Goal: Obtain resource: Obtain resource

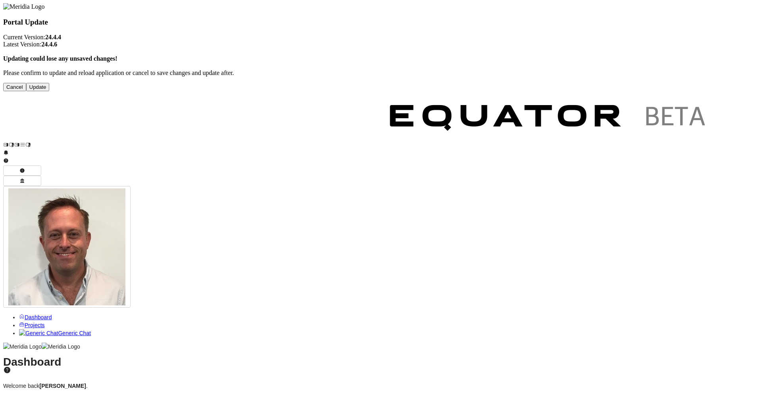
click at [50, 91] on button "Update" at bounding box center [37, 87] width 23 height 8
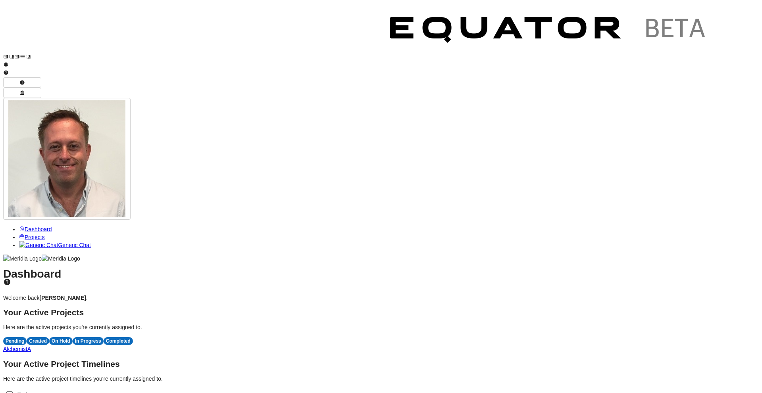
click at [38, 234] on link "Projects" at bounding box center [32, 237] width 26 height 6
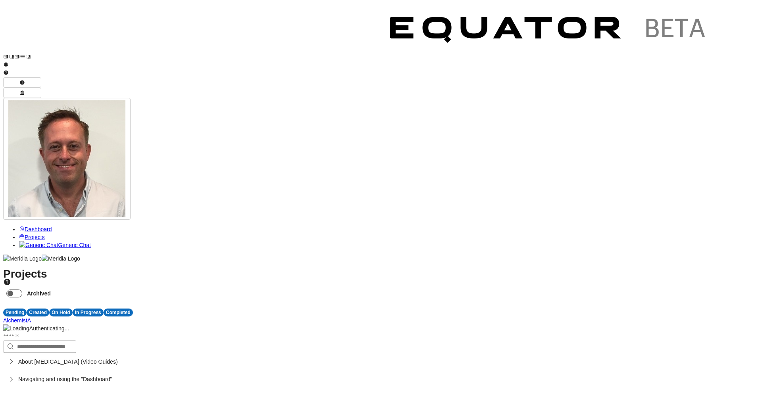
click at [31, 318] on span "A" at bounding box center [29, 321] width 4 height 6
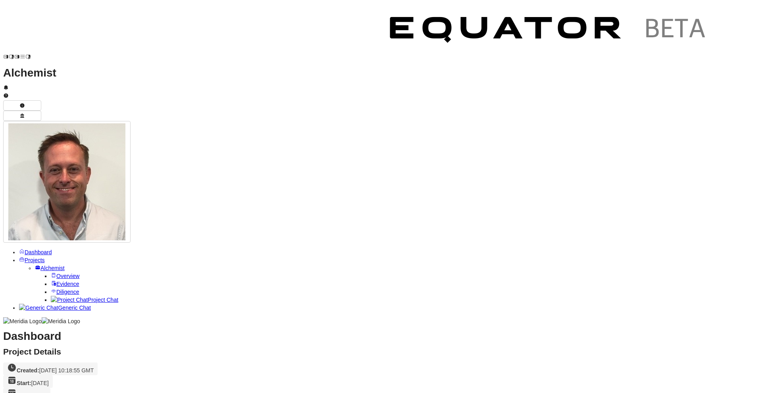
scroll to position [138, 0]
click at [56, 281] on span "Evidence" at bounding box center [67, 284] width 23 height 6
click at [56, 289] on span "Diligence" at bounding box center [67, 292] width 23 height 6
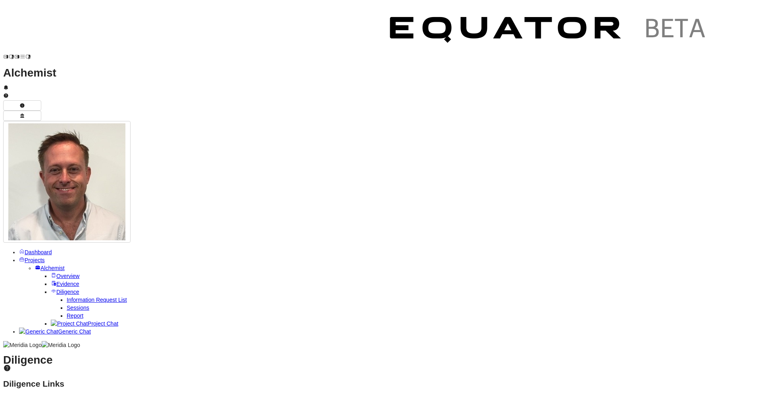
click at [67, 313] on span "Report" at bounding box center [75, 316] width 17 height 6
click at [108, 380] on span "Current State Assessment" at bounding box center [75, 383] width 65 height 6
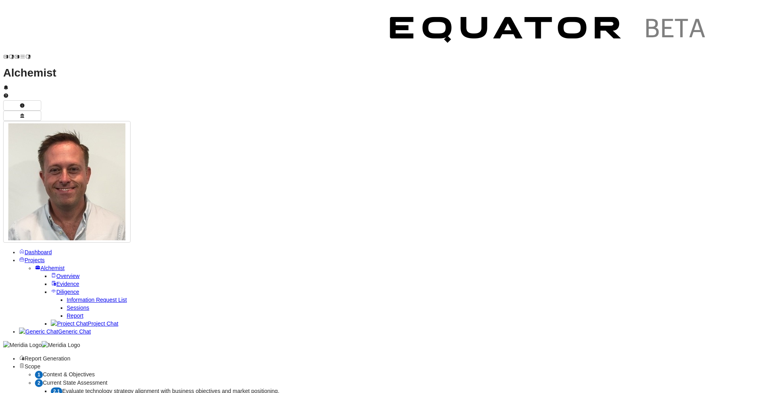
drag, startPoint x: 433, startPoint y: 343, endPoint x: 287, endPoint y: 27, distance: 347.9
copy pre "The organisation demonstrates clear ambition for growth with artificial intelli…"
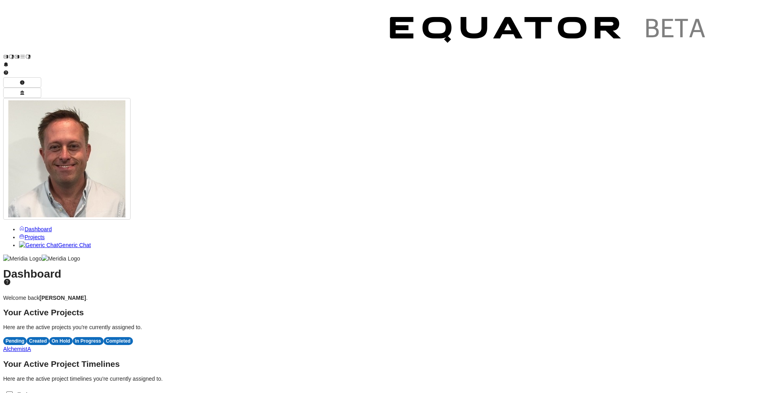
click at [31, 346] on span "A" at bounding box center [29, 349] width 4 height 6
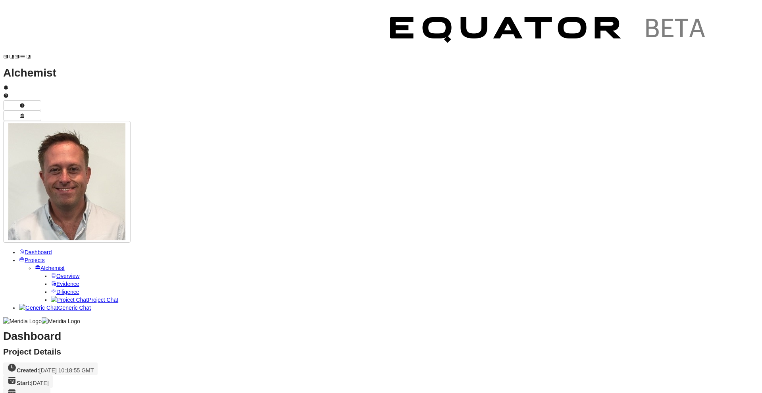
click at [51, 297] on link "Project Chat" at bounding box center [84, 300] width 67 height 6
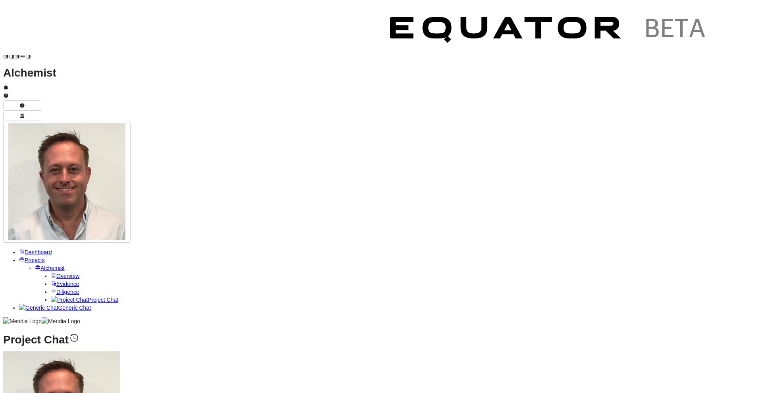
click at [56, 289] on span "Diligence" at bounding box center [67, 292] width 23 height 6
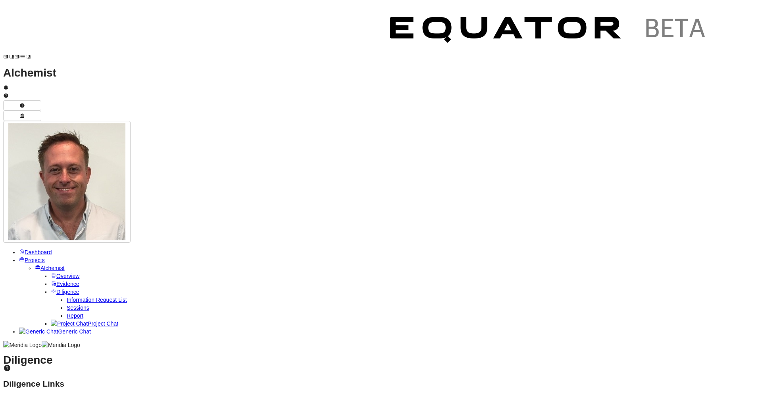
click at [51, 273] on link "Overview" at bounding box center [65, 276] width 29 height 6
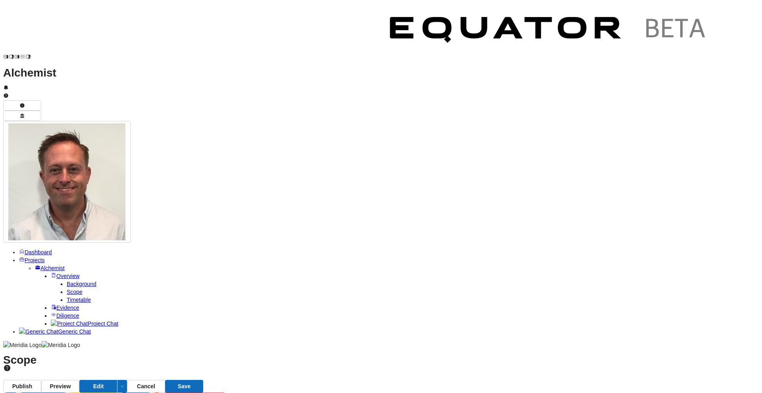
scroll to position [73, 0]
drag, startPoint x: 144, startPoint y: 54, endPoint x: 373, endPoint y: 232, distance: 289.9
